Goal: Register for event/course

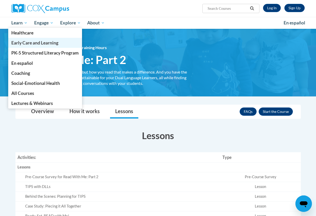
click at [31, 42] on span "Early Care and Learning" at bounding box center [34, 42] width 47 height 5
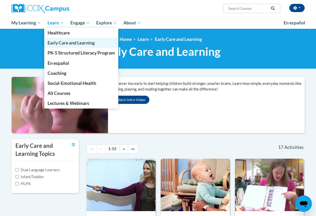
click at [67, 41] on span "Early Care and Learning" at bounding box center [71, 42] width 47 height 5
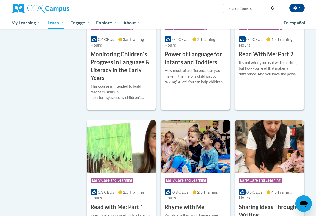
scroll to position [506, 0]
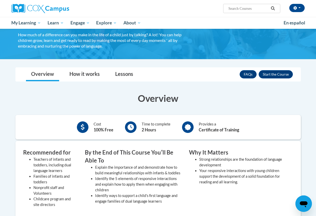
scroll to position [51, 0]
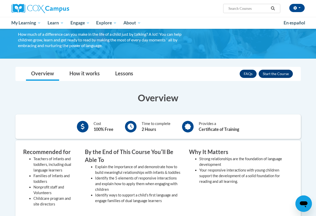
click at [283, 72] on button "Enroll" at bounding box center [276, 74] width 34 height 8
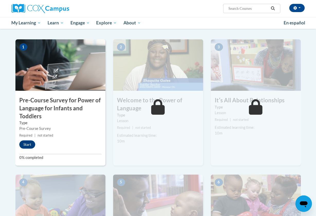
scroll to position [86, 0]
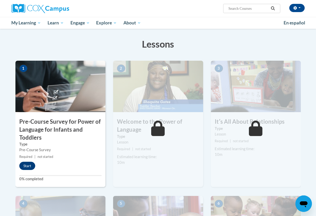
click at [25, 163] on button "Start" at bounding box center [27, 166] width 16 height 8
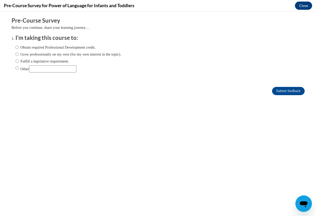
scroll to position [0, 0]
drag, startPoint x: 17, startPoint y: 46, endPoint x: 20, endPoint y: 49, distance: 4.1
click at [20, 49] on label "Obtain required Professional Development credit." at bounding box center [55, 48] width 80 height 6
click at [19, 49] on input "Obtain required Professional Development credit." at bounding box center [16, 48] width 3 height 6
radio input "true"
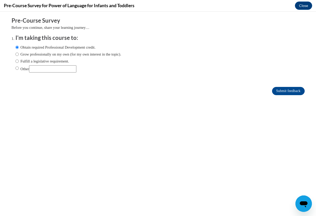
click at [20, 49] on label "Obtain required Professional Development credit." at bounding box center [55, 48] width 80 height 6
click at [19, 49] on input "Obtain required Professional Development credit." at bounding box center [16, 48] width 3 height 6
click at [272, 88] on input "Submit feedback" at bounding box center [288, 91] width 32 height 8
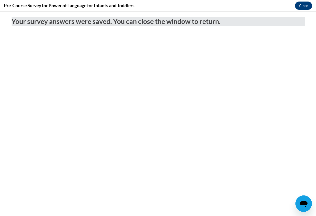
click at [305, 5] on button "Close" at bounding box center [303, 6] width 17 height 8
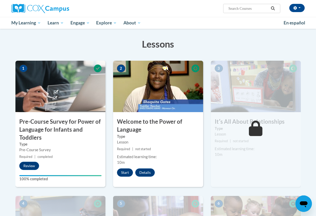
click at [125, 172] on button "Start" at bounding box center [125, 173] width 16 height 8
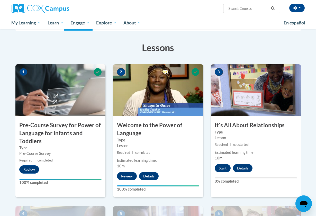
scroll to position [75, 0]
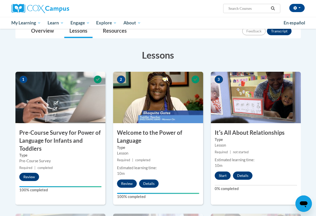
click at [221, 175] on button "Start" at bounding box center [223, 176] width 16 height 8
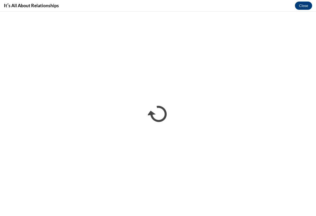
scroll to position [0, 0]
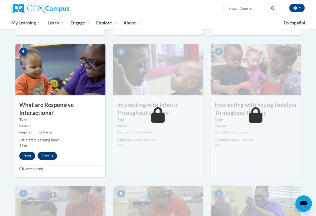
scroll to position [246, 0]
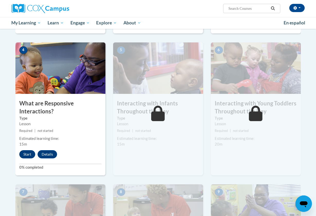
click at [27, 154] on button "Start" at bounding box center [27, 154] width 16 height 8
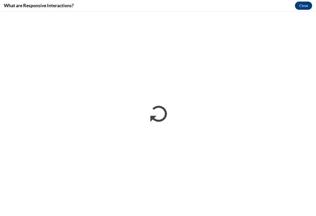
scroll to position [0, 0]
